Goal: Task Accomplishment & Management: Use online tool/utility

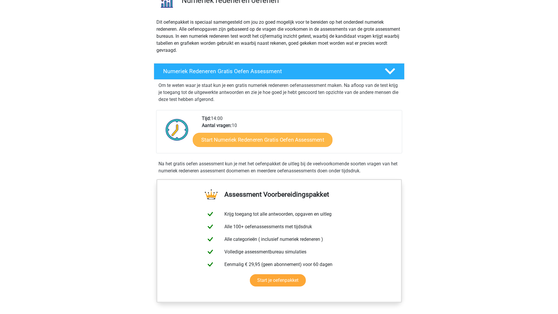
scroll to position [59, 0]
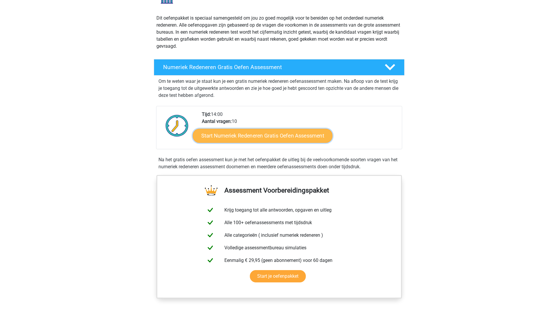
click at [255, 135] on link "Start Numeriek Redeneren Gratis Oefen Assessment" at bounding box center [263, 136] width 140 height 14
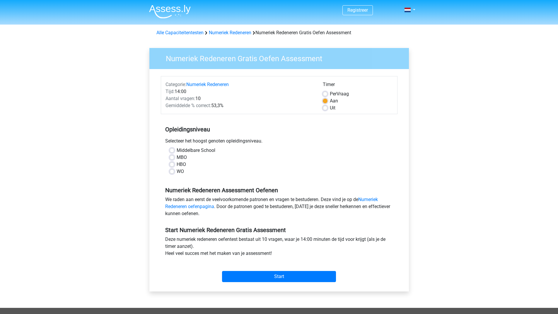
click at [177, 156] on label "MBO" at bounding box center [182, 157] width 10 height 7
click at [172, 156] on input "MBO" at bounding box center [172, 157] width 5 height 6
radio input "true"
click at [277, 277] on input "Start" at bounding box center [279, 276] width 114 height 11
